Goal: Find specific fact: Find contact information

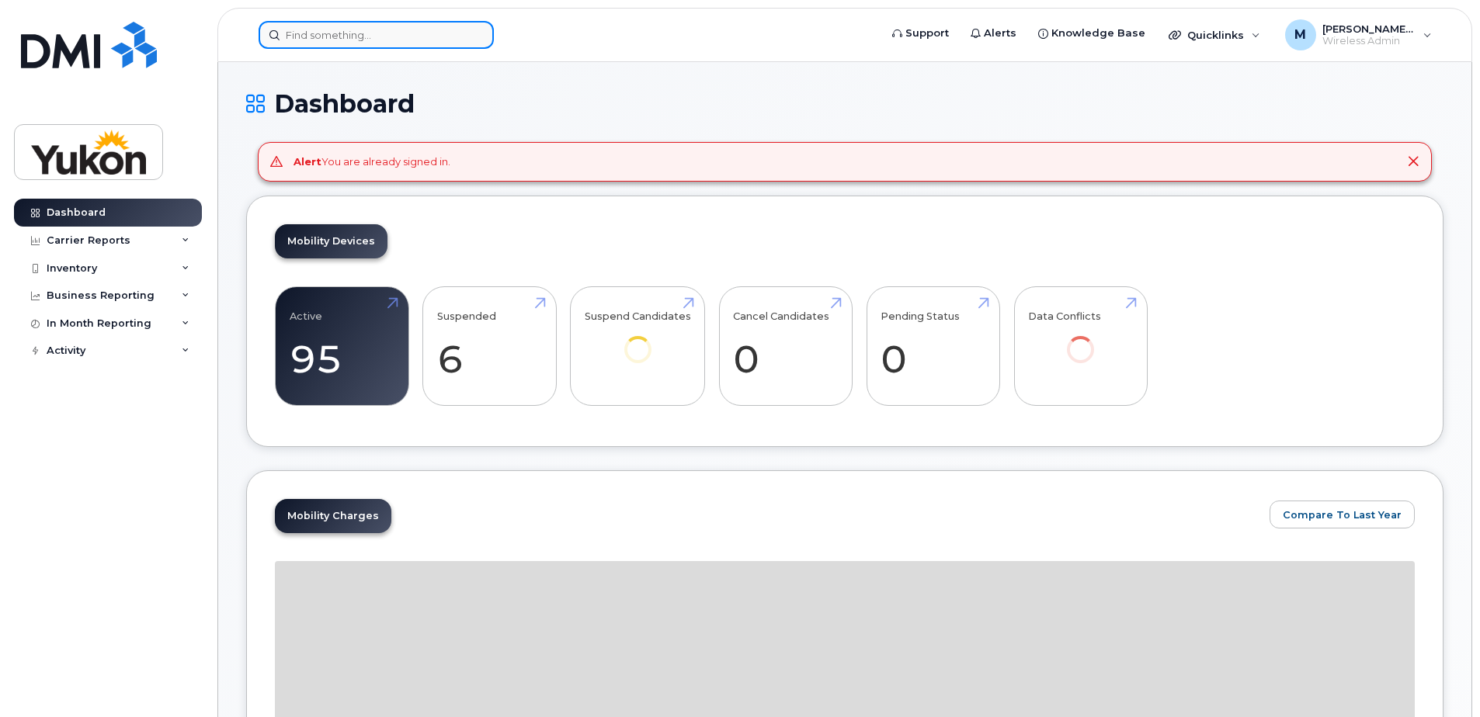
click at [401, 36] on input at bounding box center [376, 35] width 235 height 28
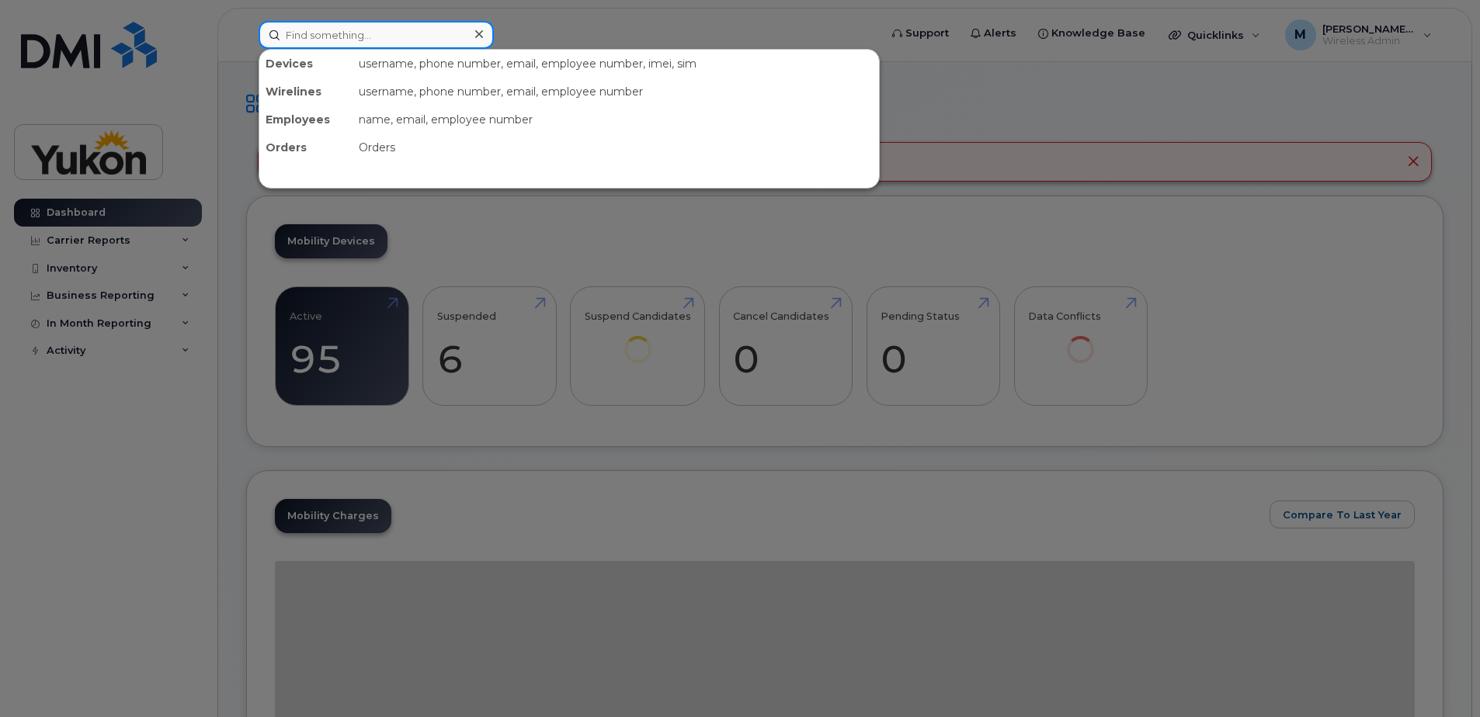
paste input "332-6332)?"
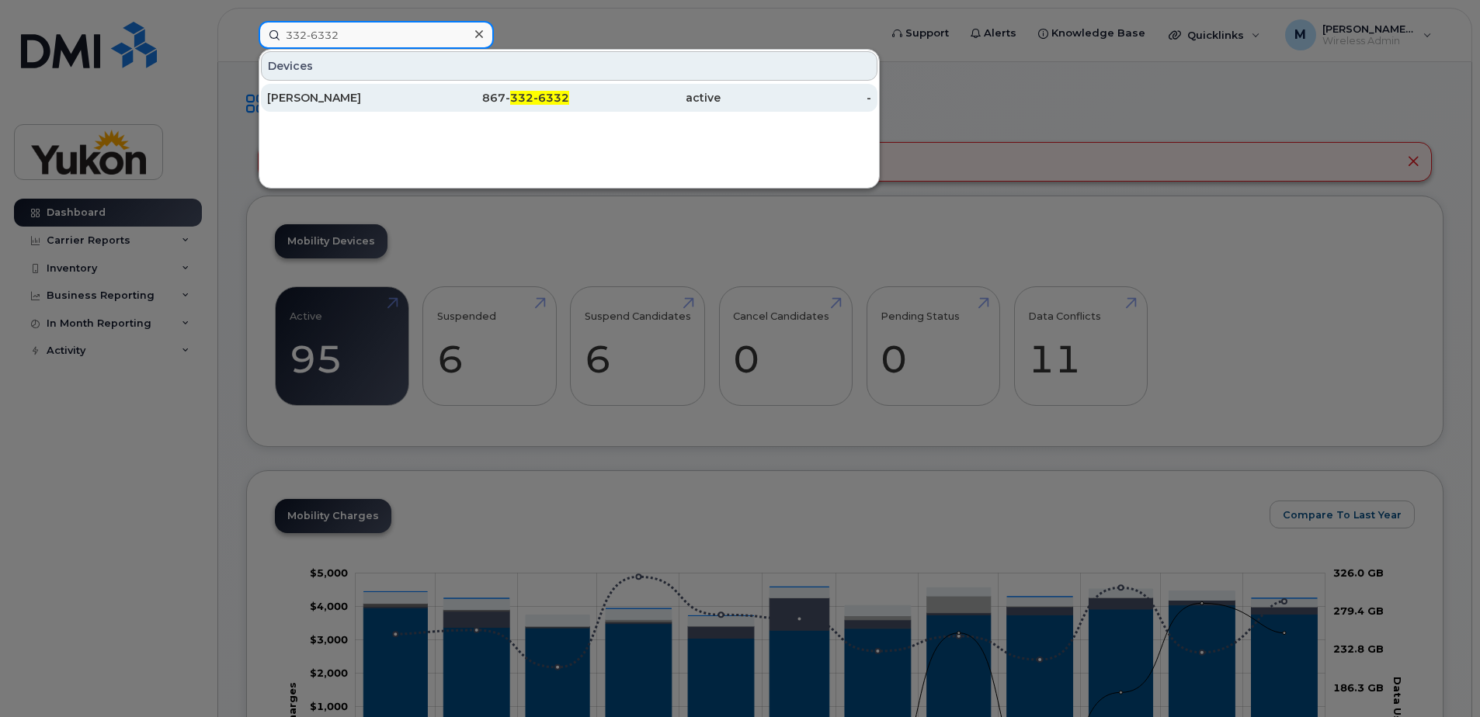
type input "332-6332"
click at [604, 102] on div "active" at bounding box center [644, 98] width 151 height 16
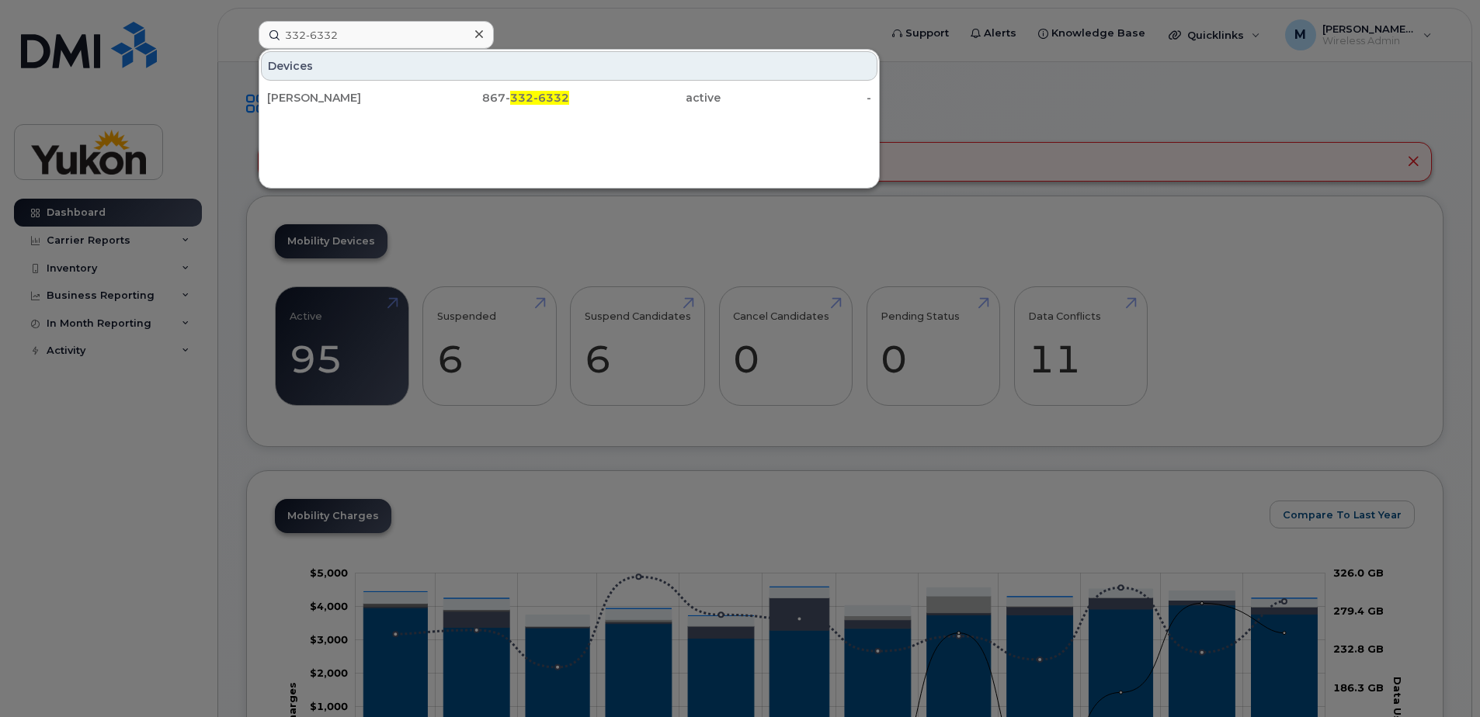
click at [932, 114] on div at bounding box center [740, 358] width 1480 height 717
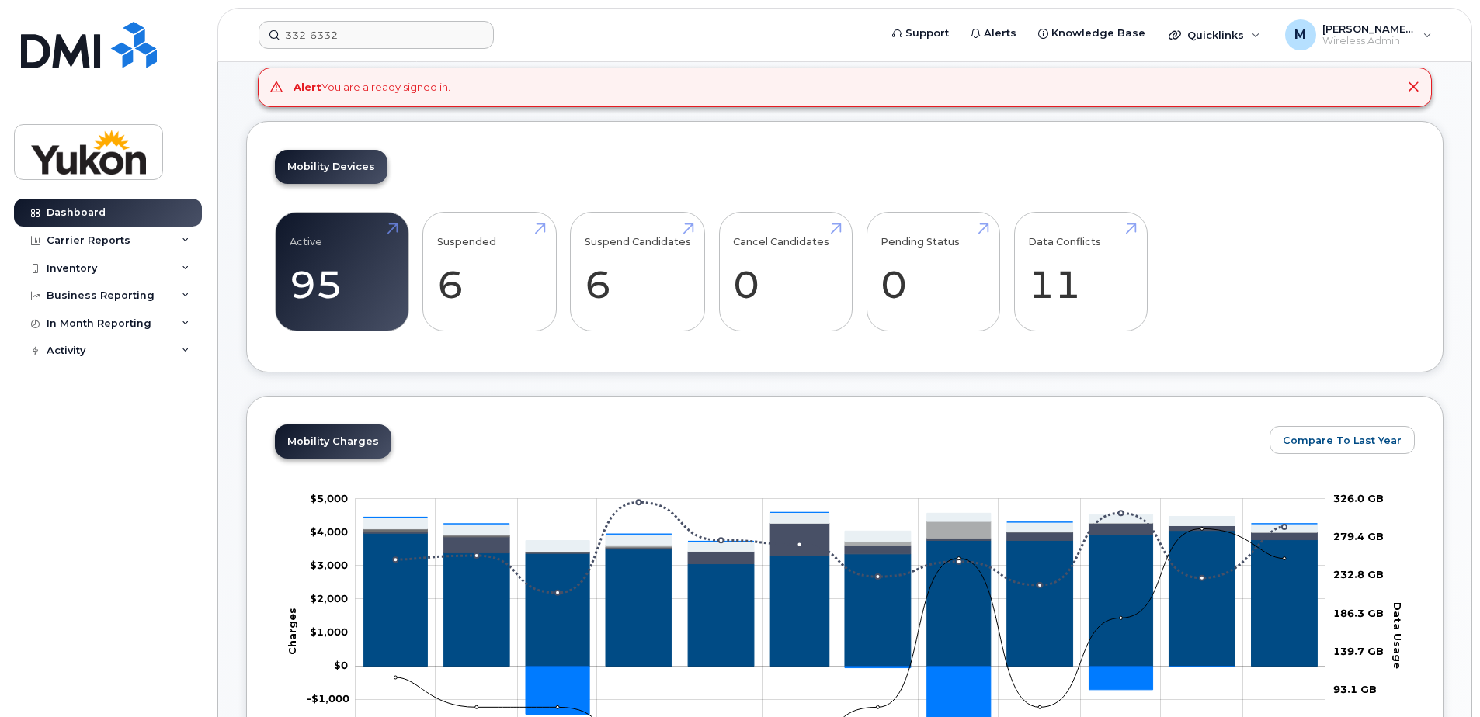
scroll to position [388, 0]
